Goal: Task Accomplishment & Management: Use online tool/utility

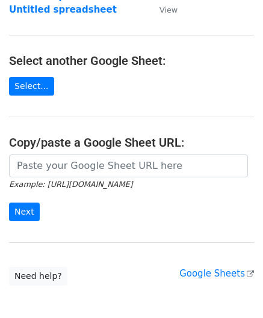
scroll to position [120, 0]
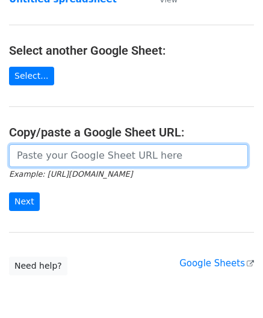
click at [53, 155] on input "url" at bounding box center [128, 155] width 239 height 23
paste input "[URL][DOMAIN_NAME]"
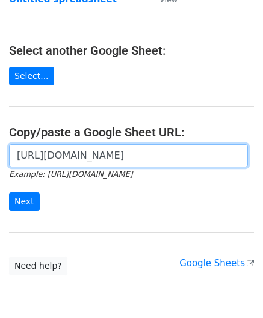
scroll to position [0, 245]
type input "[URL][DOMAIN_NAME]"
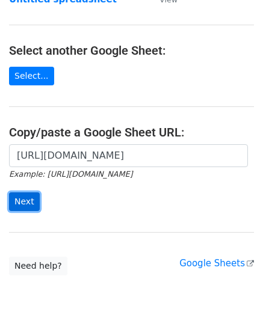
click at [18, 204] on input "Next" at bounding box center [24, 201] width 31 height 19
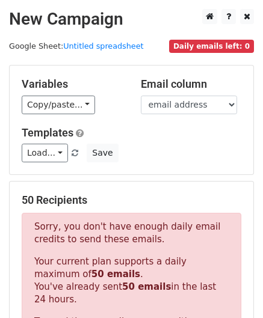
scroll to position [406, 0]
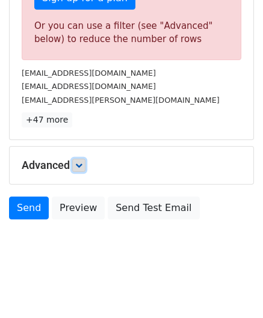
click at [82, 164] on icon at bounding box center [78, 165] width 7 height 7
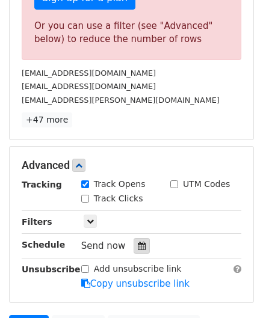
click at [138, 245] on icon at bounding box center [142, 246] width 8 height 8
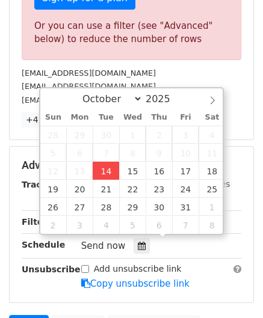
type input "2025-10-14 12:00"
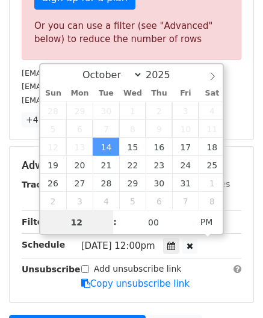
paste input "4"
type input "4"
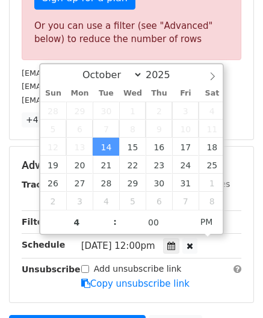
type input "2025-10-14 16:00"
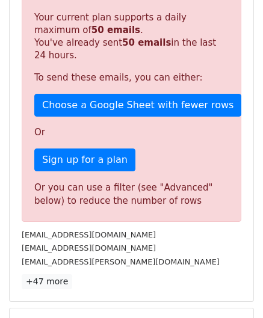
scroll to position [551, 0]
